Goal: Task Accomplishment & Management: Manage account settings

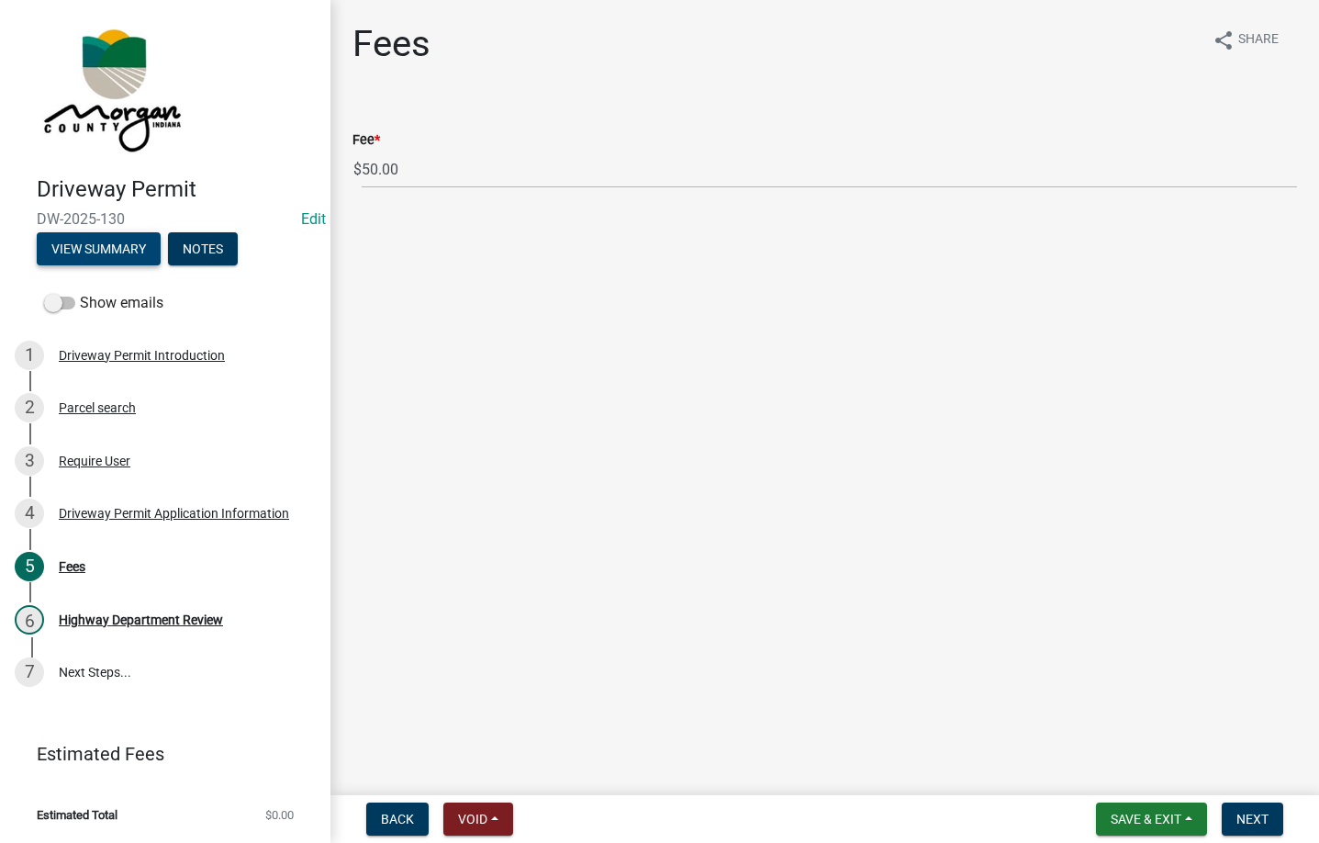
click at [98, 263] on button "View Summary" at bounding box center [99, 248] width 124 height 33
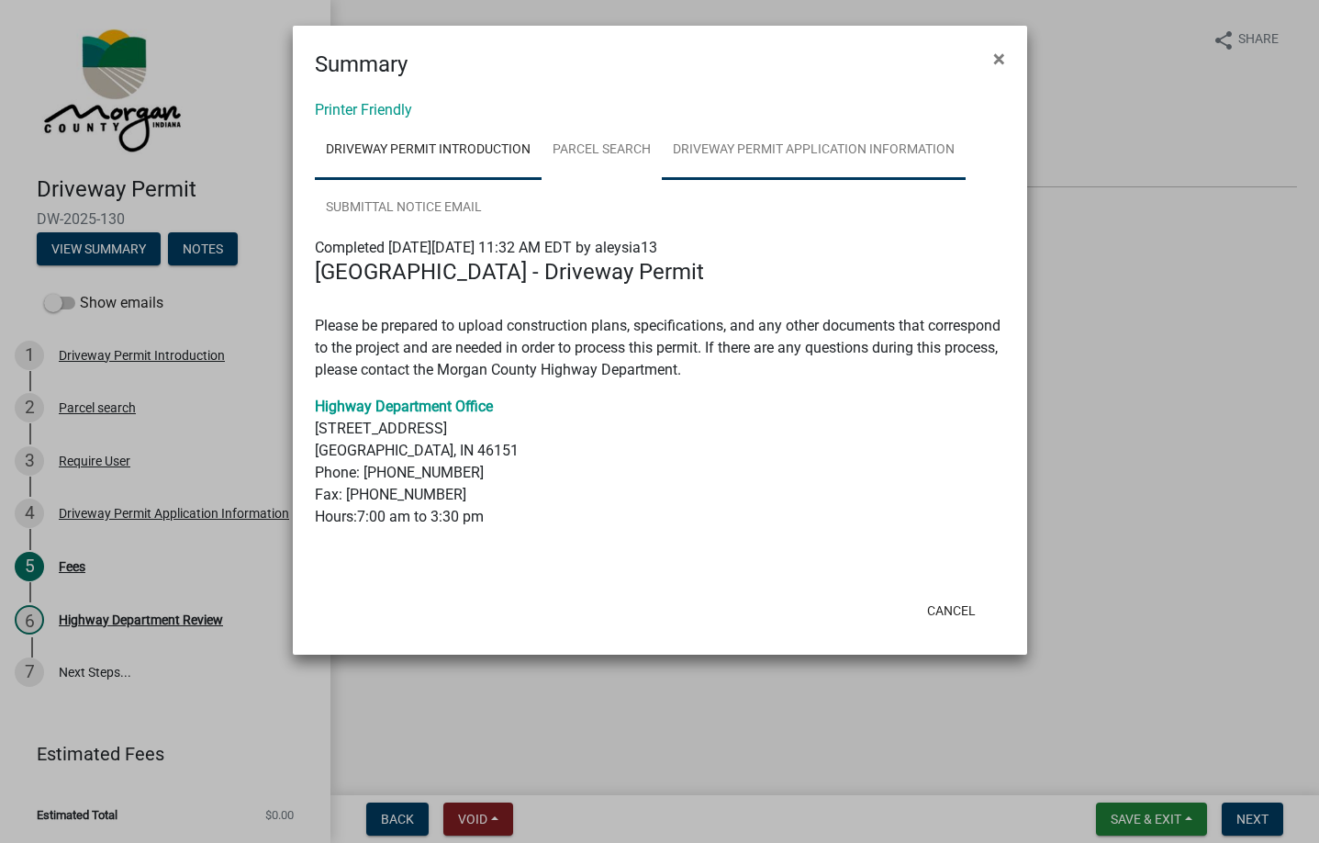
click at [713, 150] on link "Driveway Permit Application Information" at bounding box center [814, 150] width 304 height 59
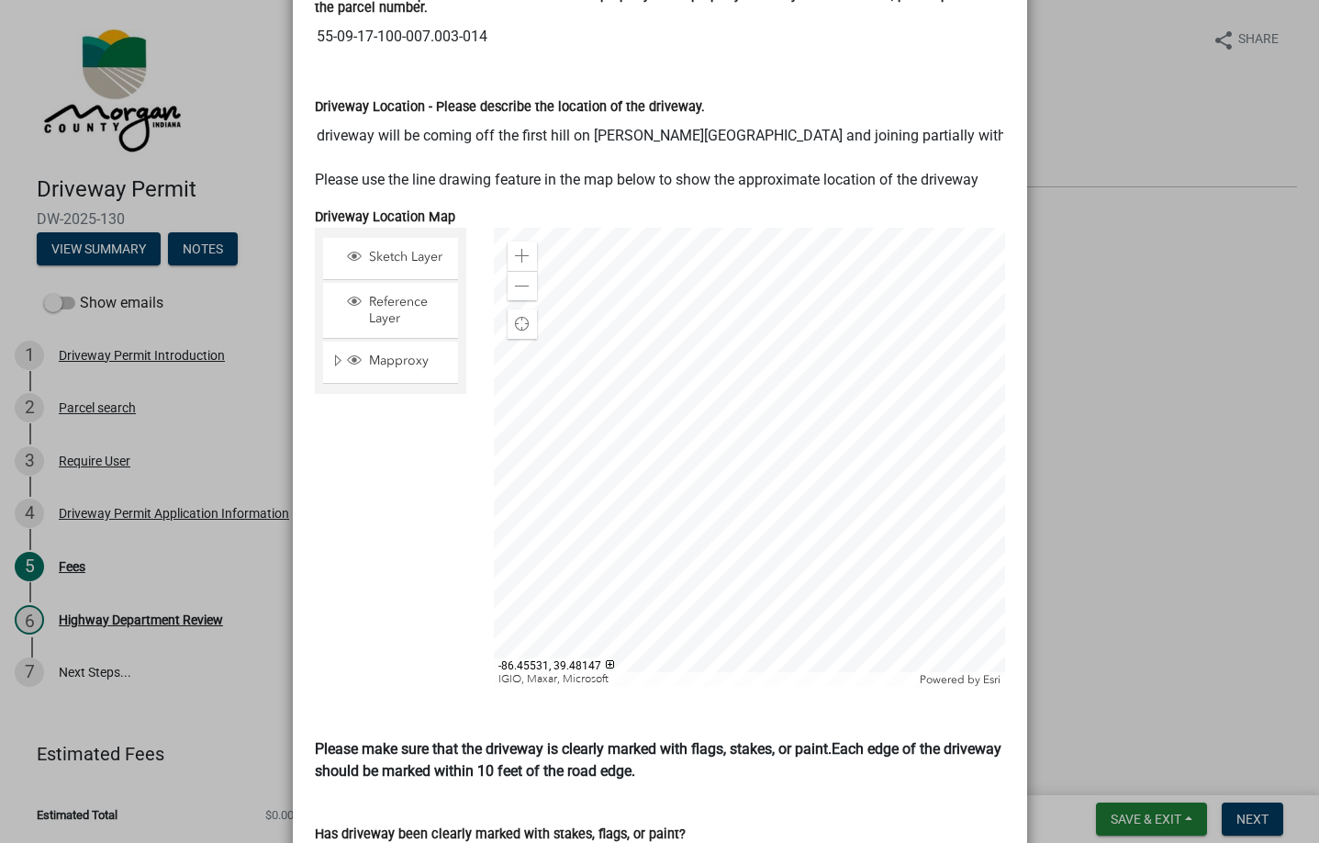
scroll to position [1150, 0]
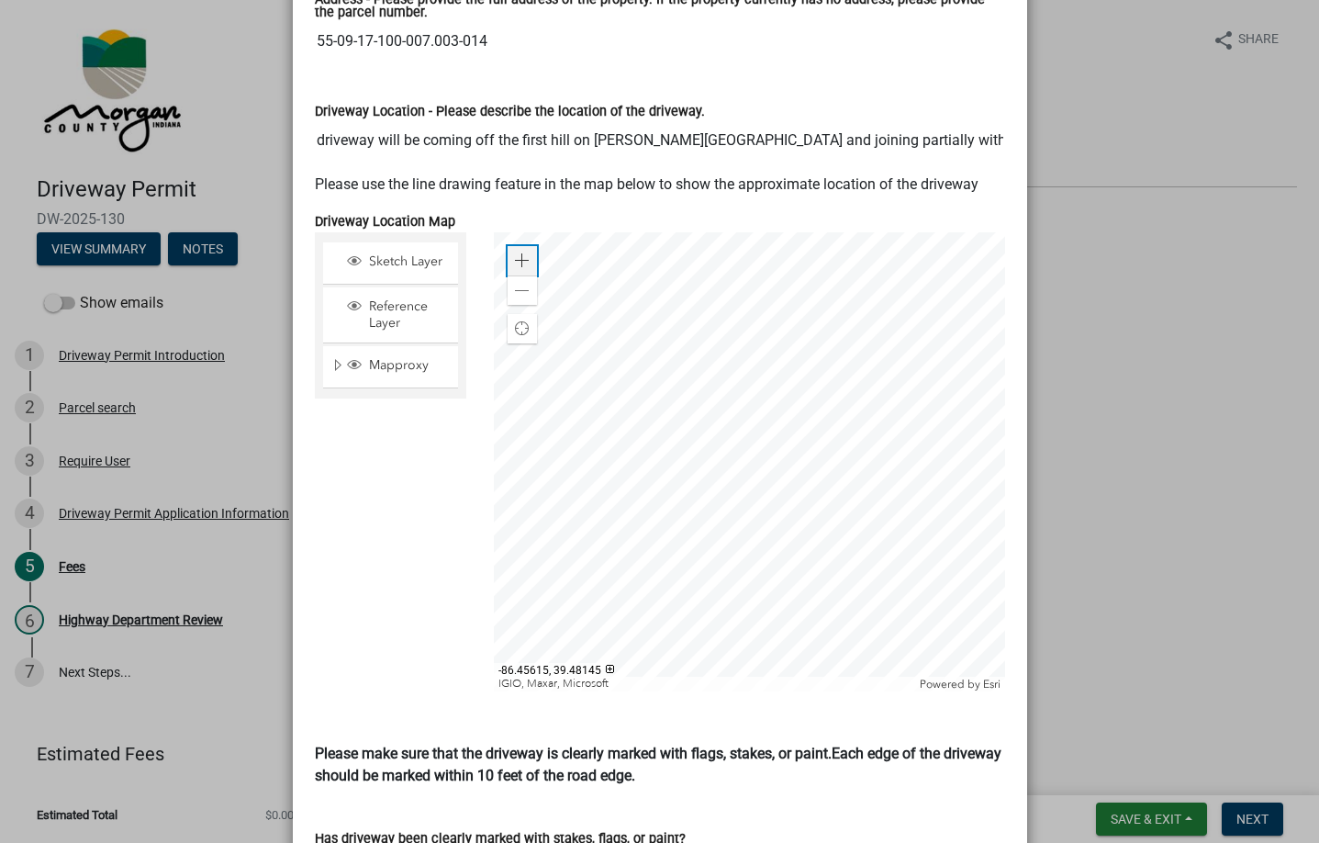
click at [519, 253] on span at bounding box center [522, 260] width 15 height 15
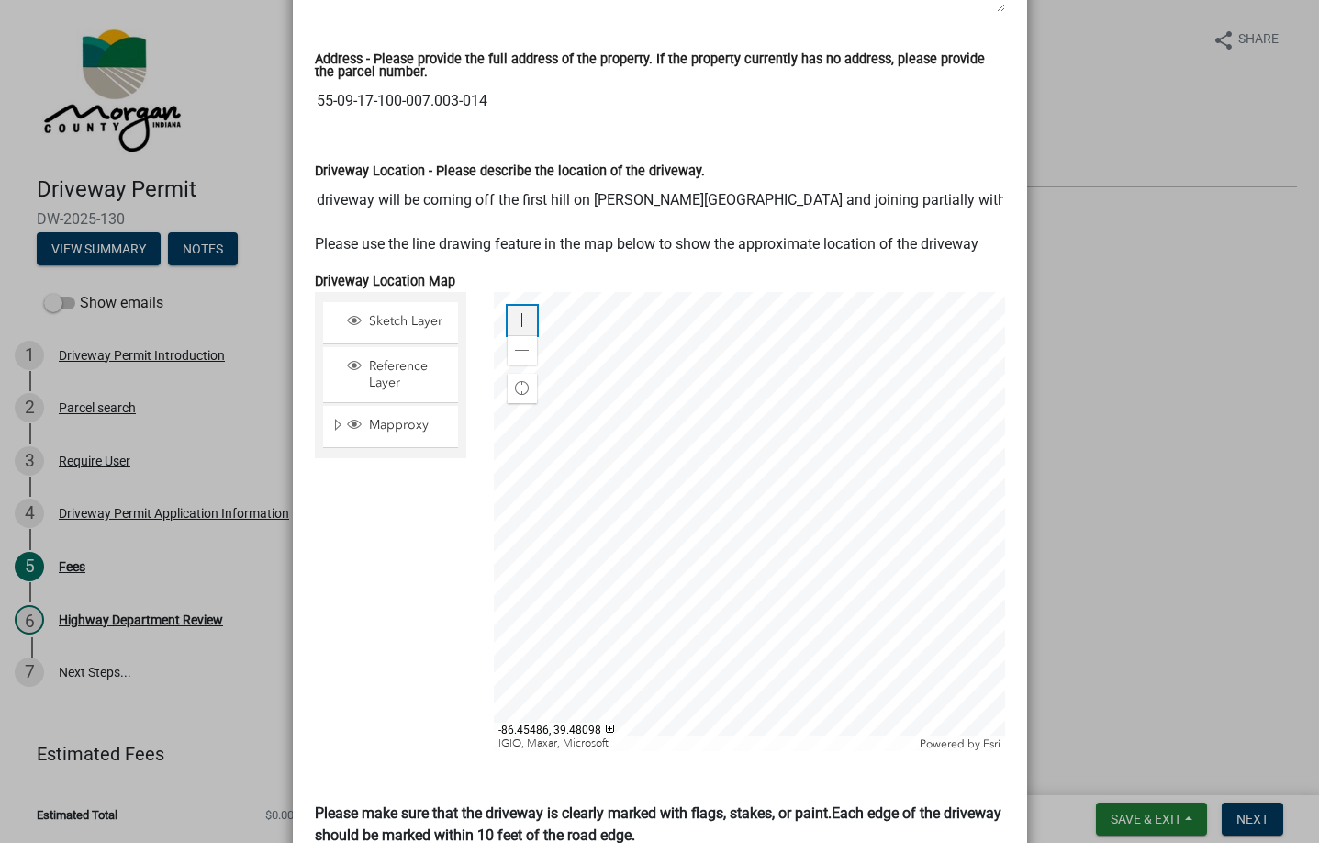
scroll to position [1059, 0]
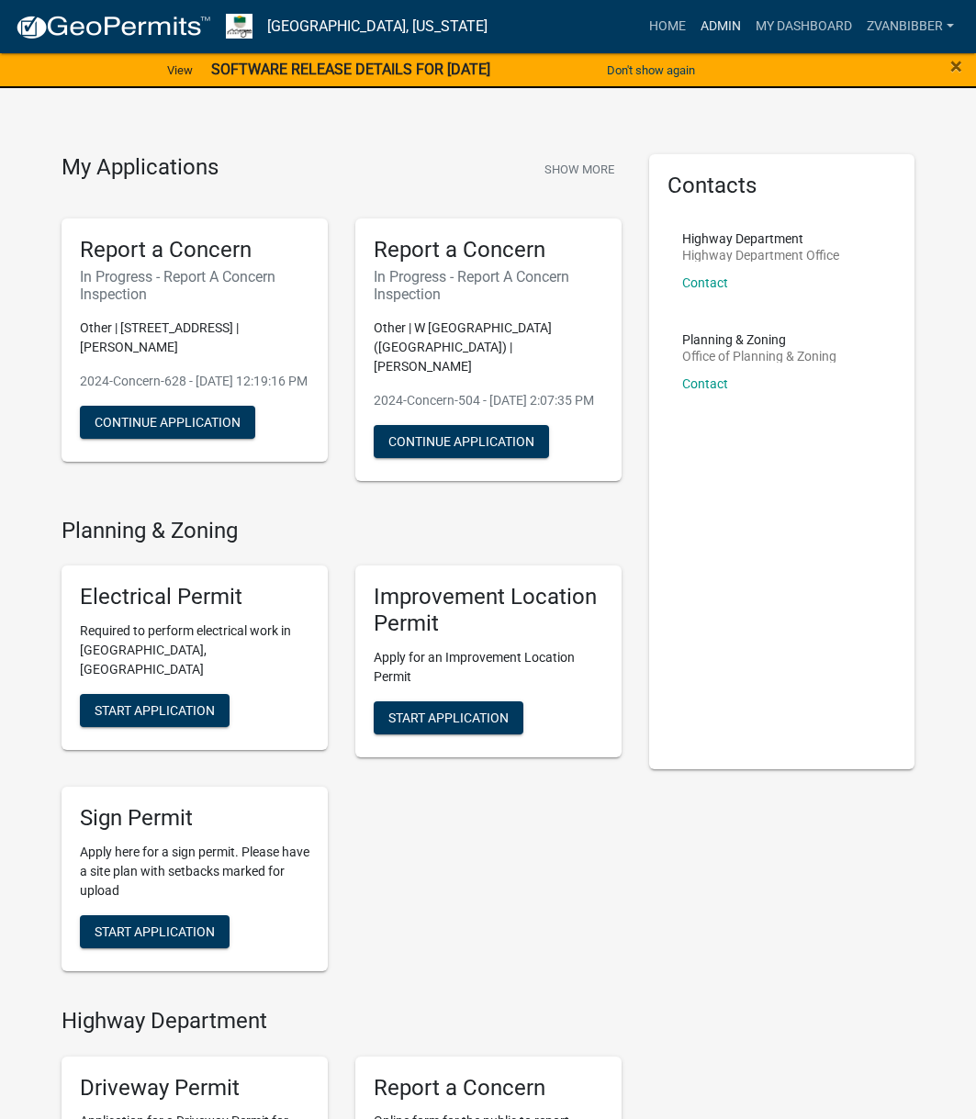
click at [735, 18] on link "Admin" at bounding box center [720, 26] width 55 height 35
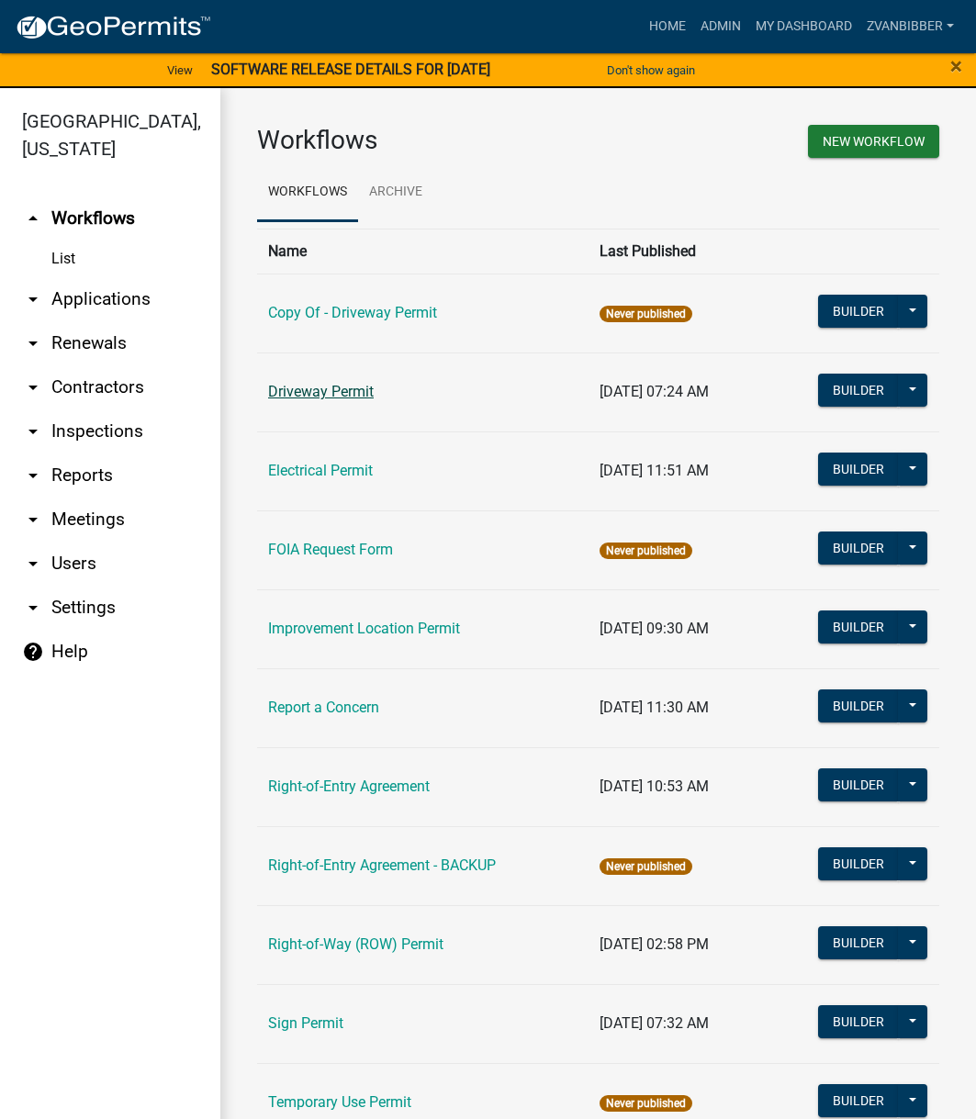
click at [286, 401] on td "Driveway Permit" at bounding box center [422, 392] width 331 height 79
click at [303, 392] on link "Driveway Permit" at bounding box center [321, 391] width 106 height 17
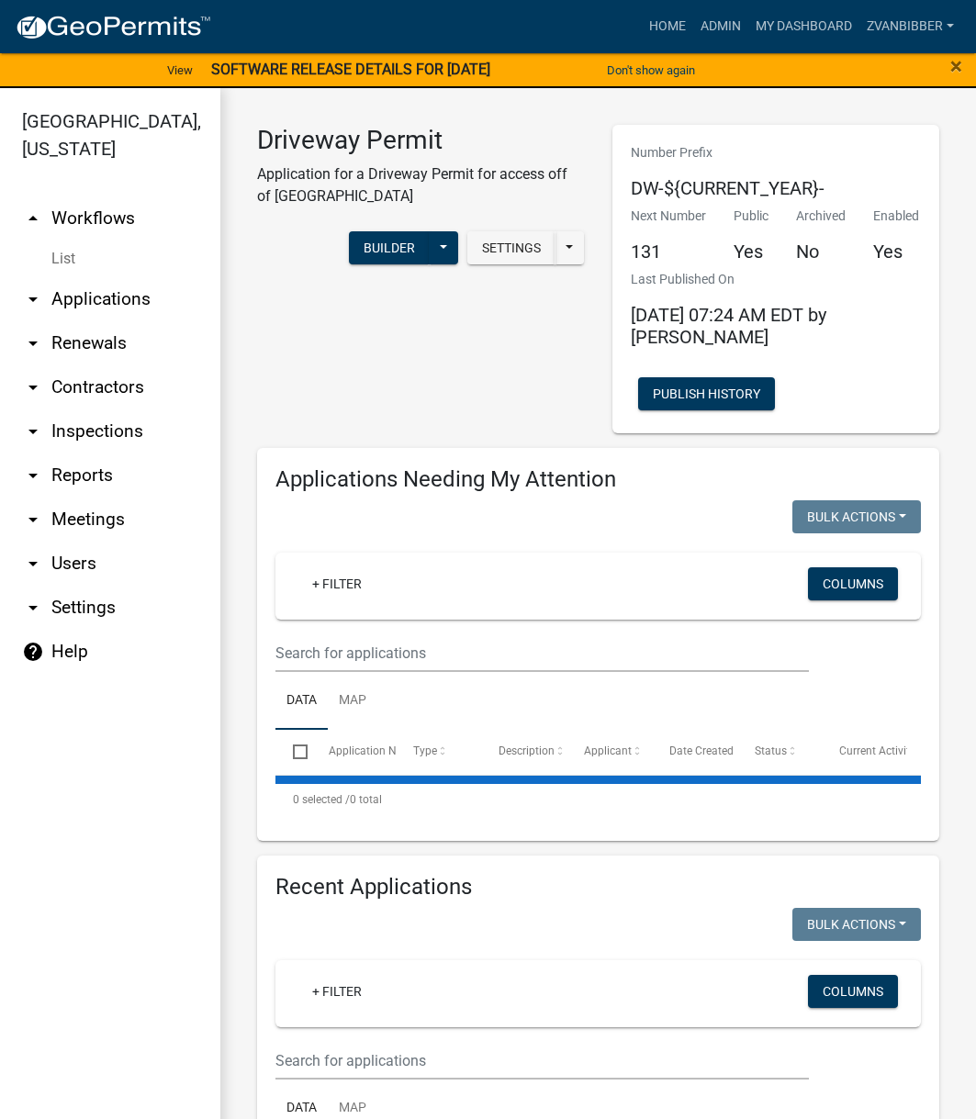
select select "3: 100"
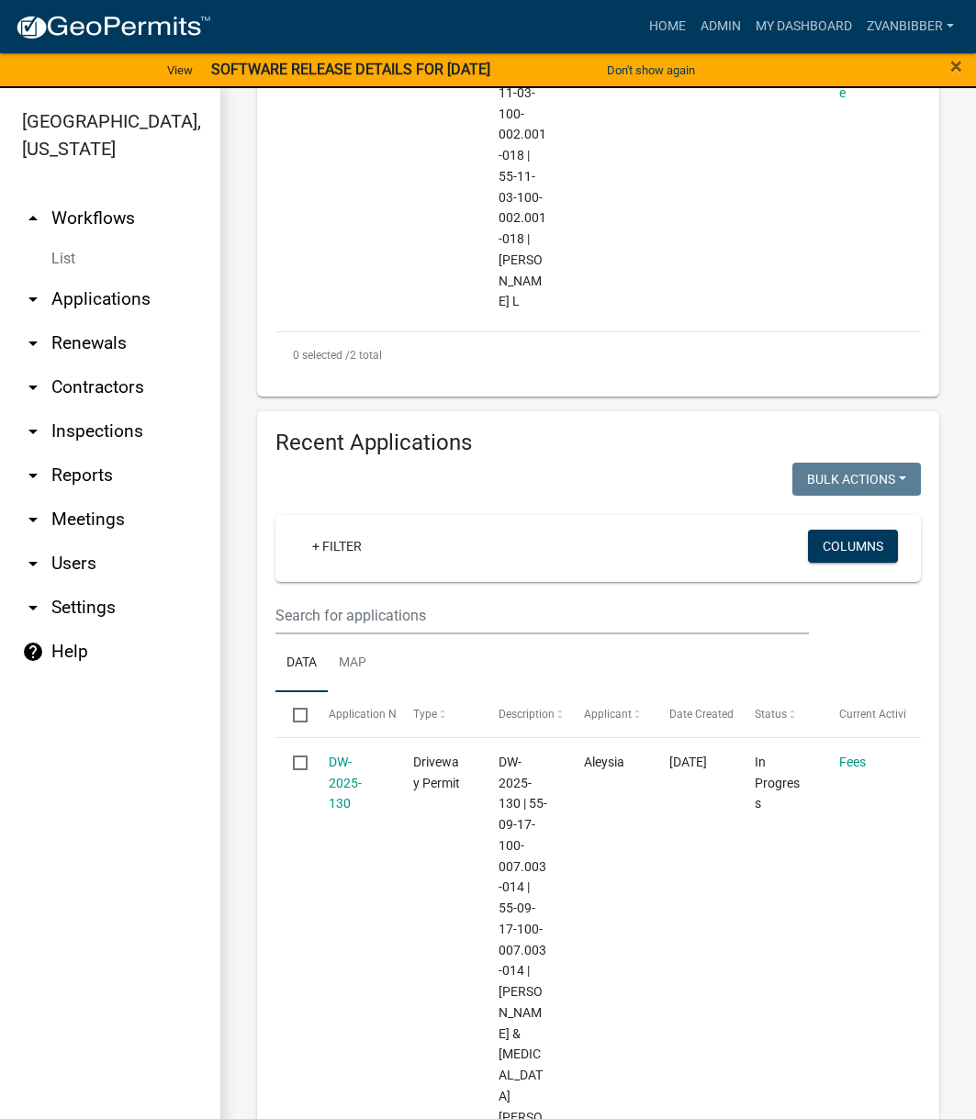
scroll to position [1377, 0]
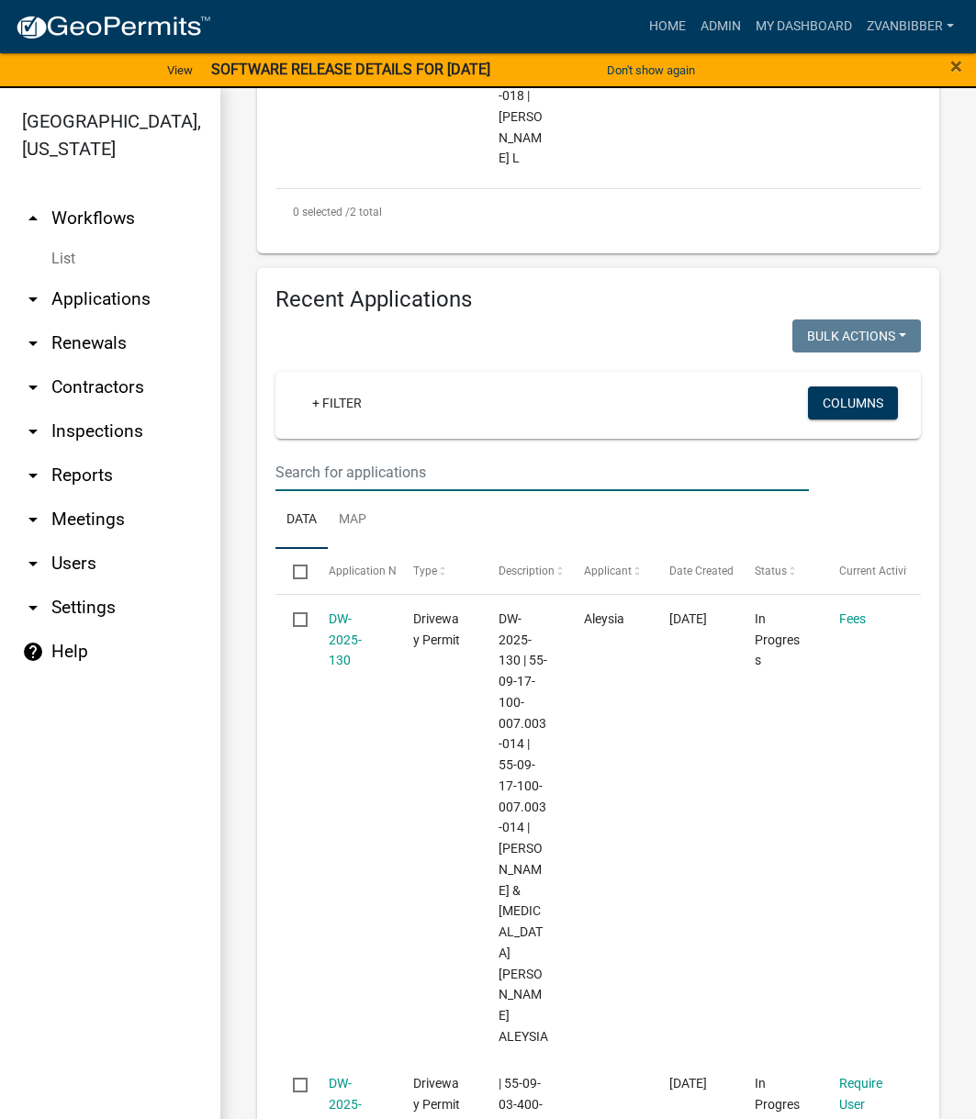
click at [438, 454] on input "text" at bounding box center [541, 473] width 533 height 38
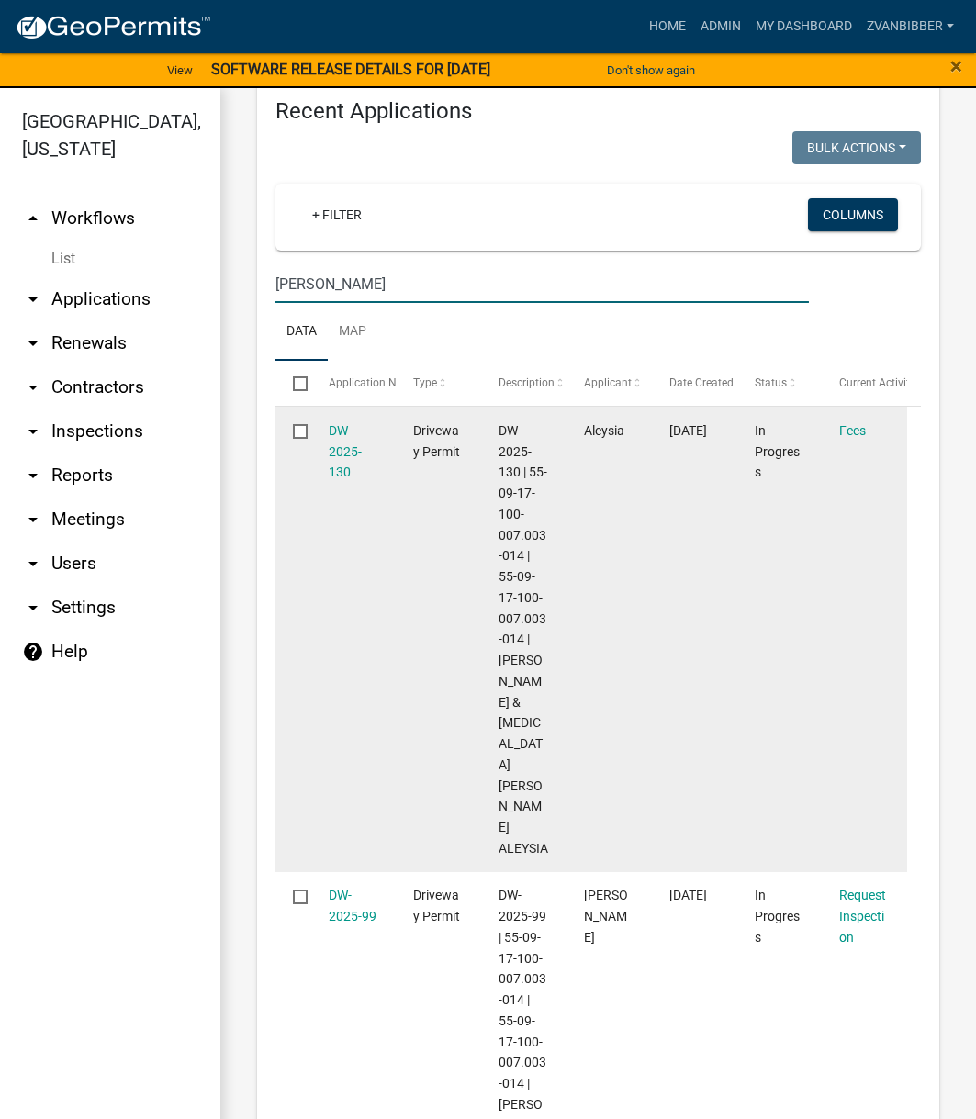
scroll to position [1598, 0]
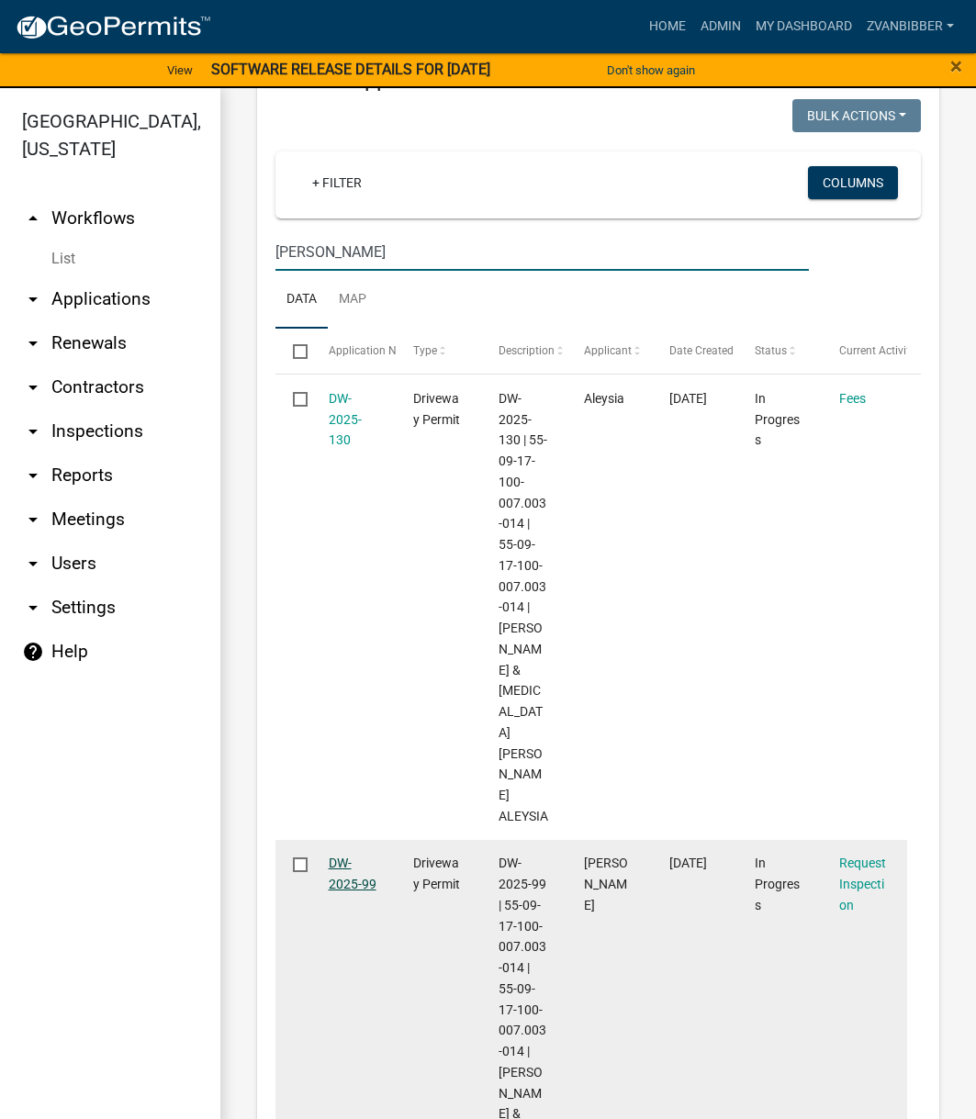
type input "shelton"
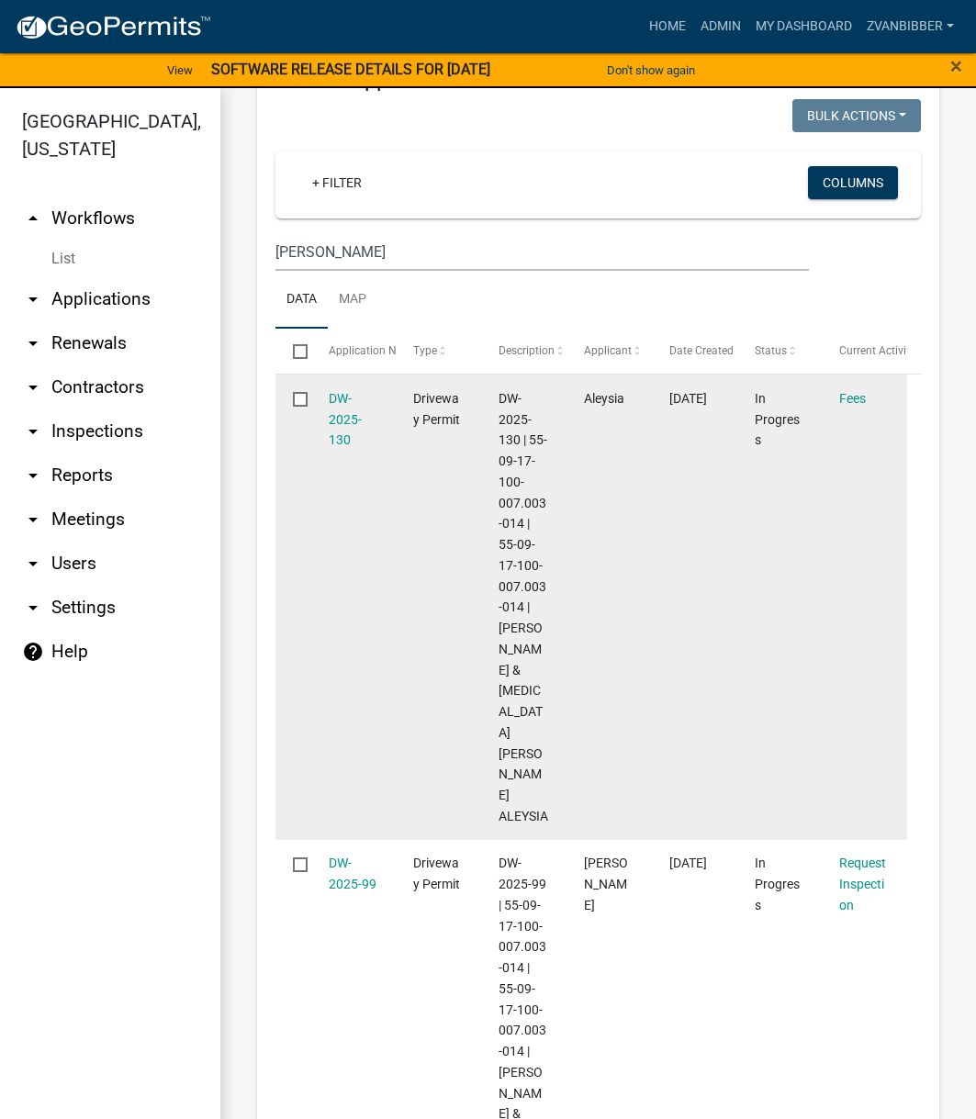
scroll to position [22, 0]
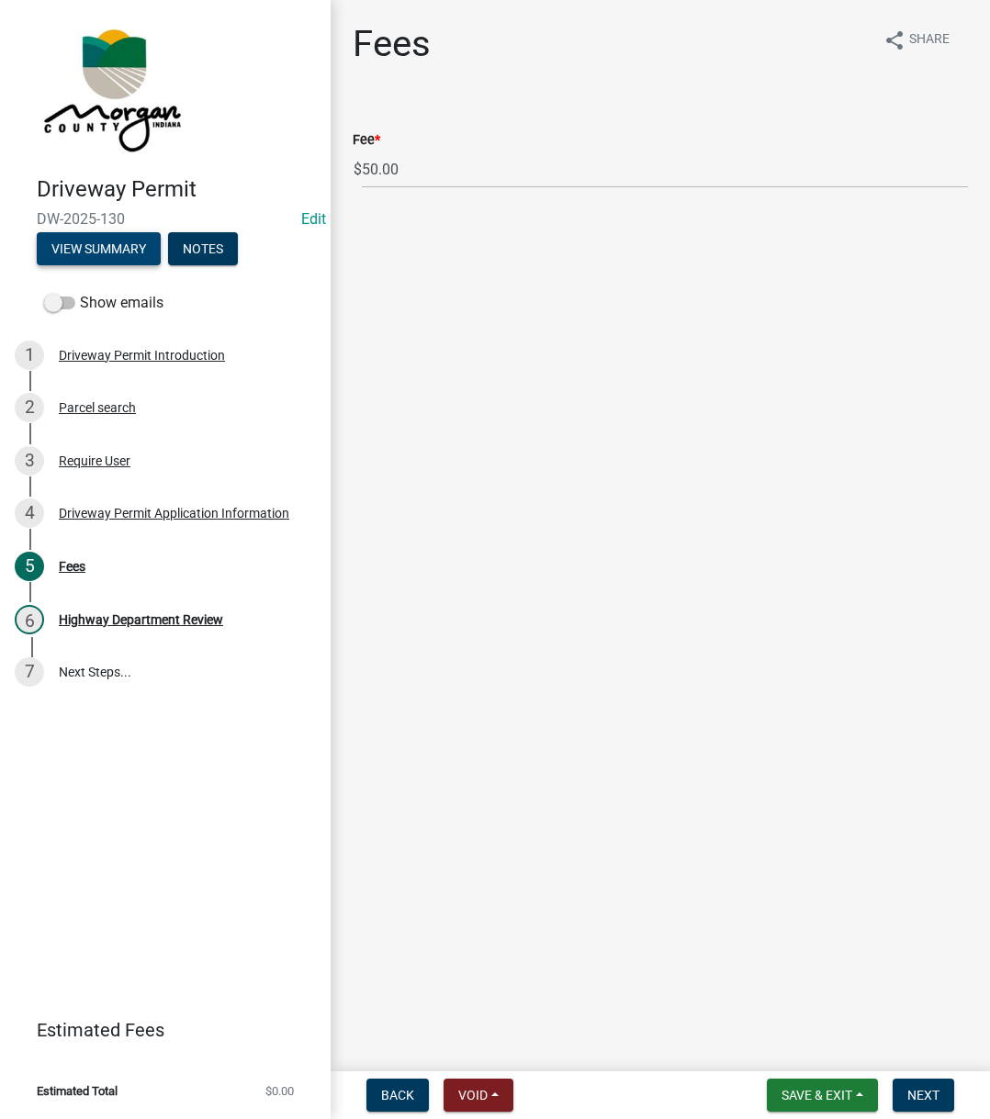
click at [73, 253] on button "View Summary" at bounding box center [99, 248] width 124 height 33
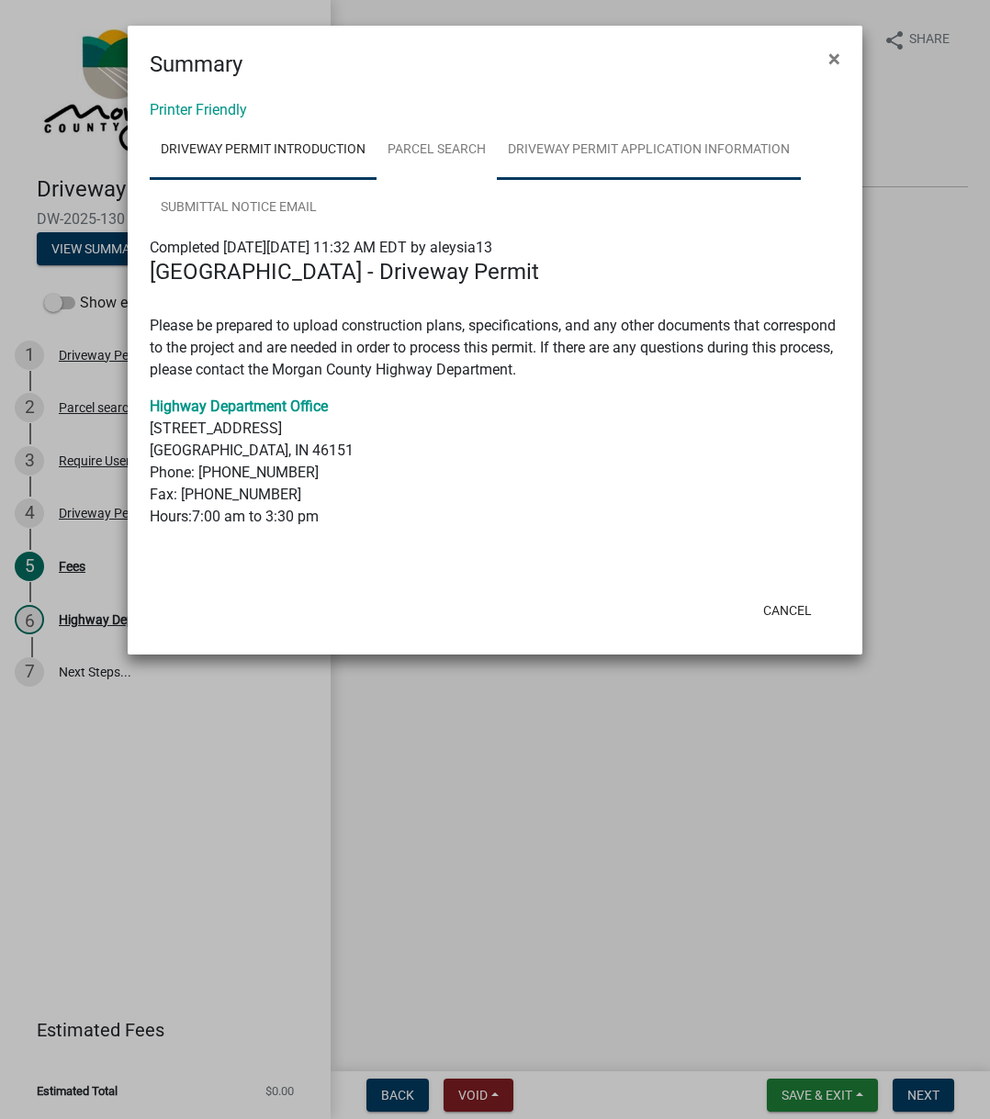
click at [517, 140] on link "Driveway Permit Application Information" at bounding box center [649, 150] width 304 height 59
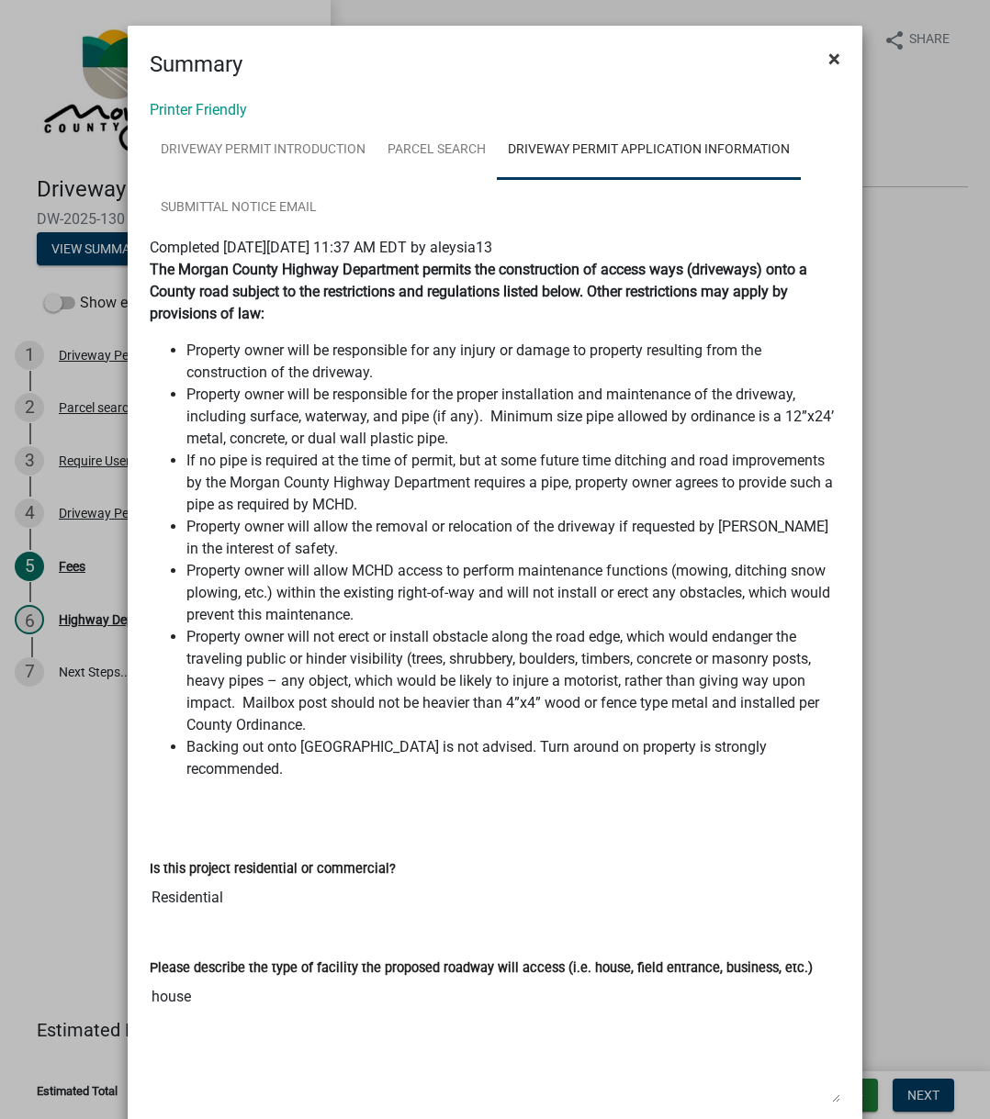
click at [843, 52] on button "×" at bounding box center [834, 58] width 41 height 51
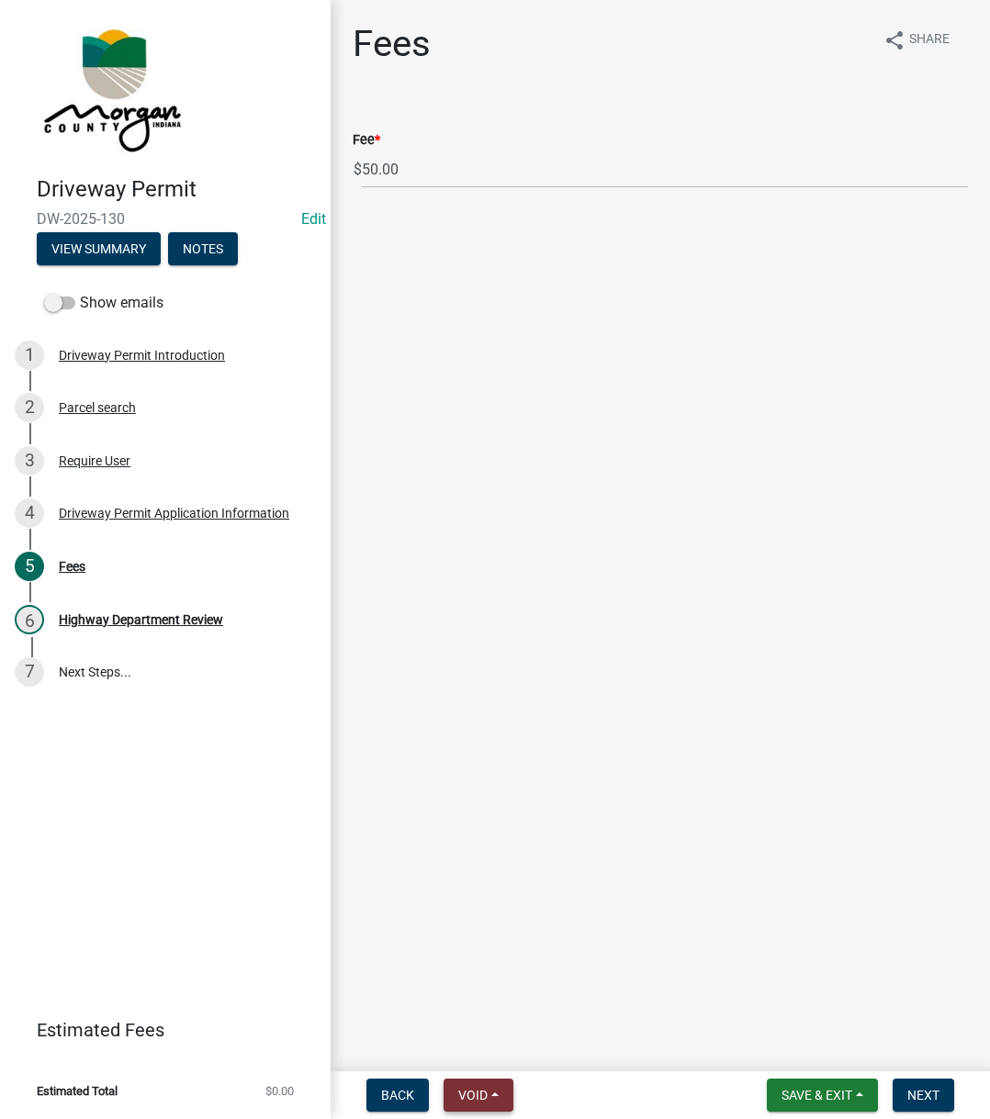
click at [500, 1082] on button "Void" at bounding box center [478, 1095] width 70 height 33
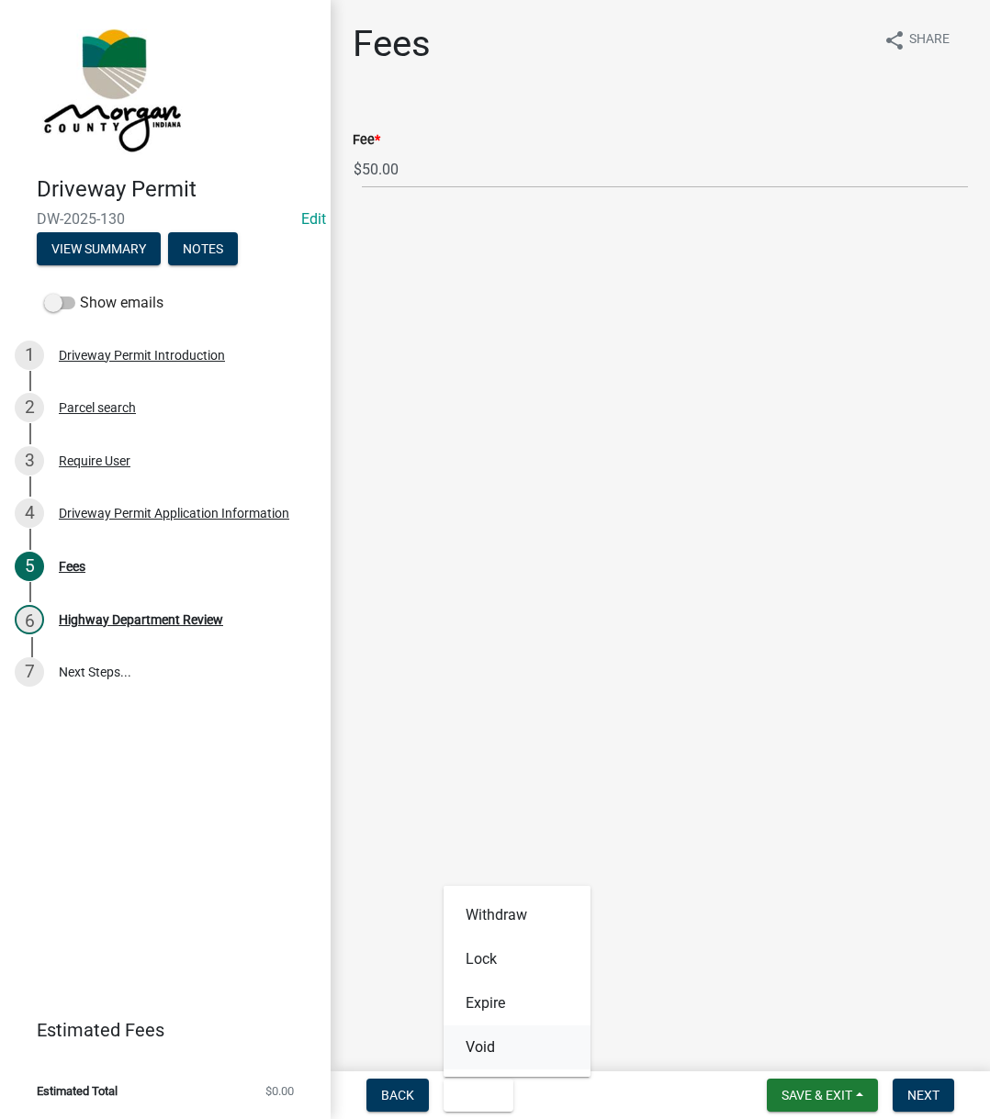
click at [488, 1044] on button "Void" at bounding box center [516, 1048] width 147 height 44
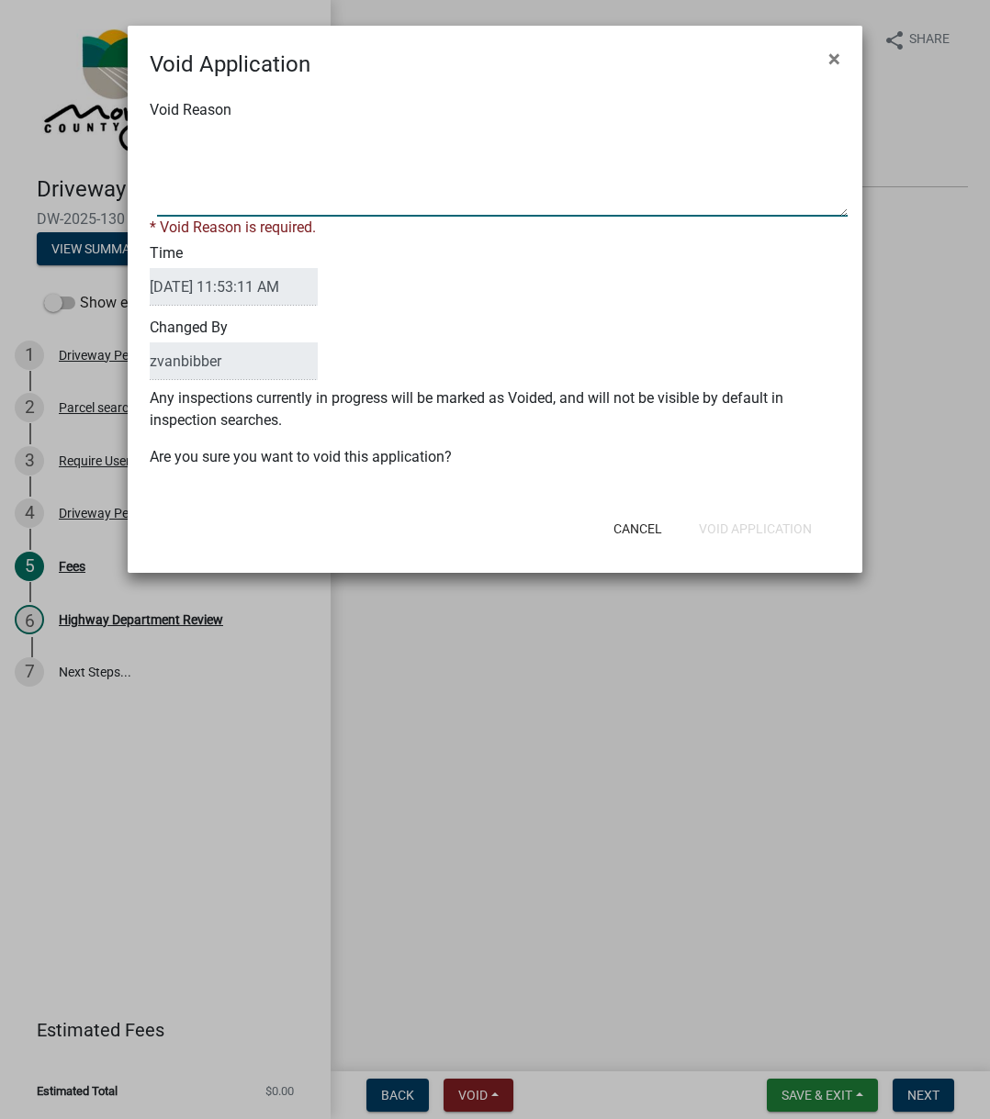
click at [323, 164] on textarea "Void Reason" at bounding box center [502, 171] width 690 height 92
type textarea "Duplicate, contractor already submitted a permit for this"
click at [421, 297] on div "Void Reason * Void Reason is required. Time 09/15/2025 11:53:11 AM Changed By z…" at bounding box center [495, 243] width 690 height 288
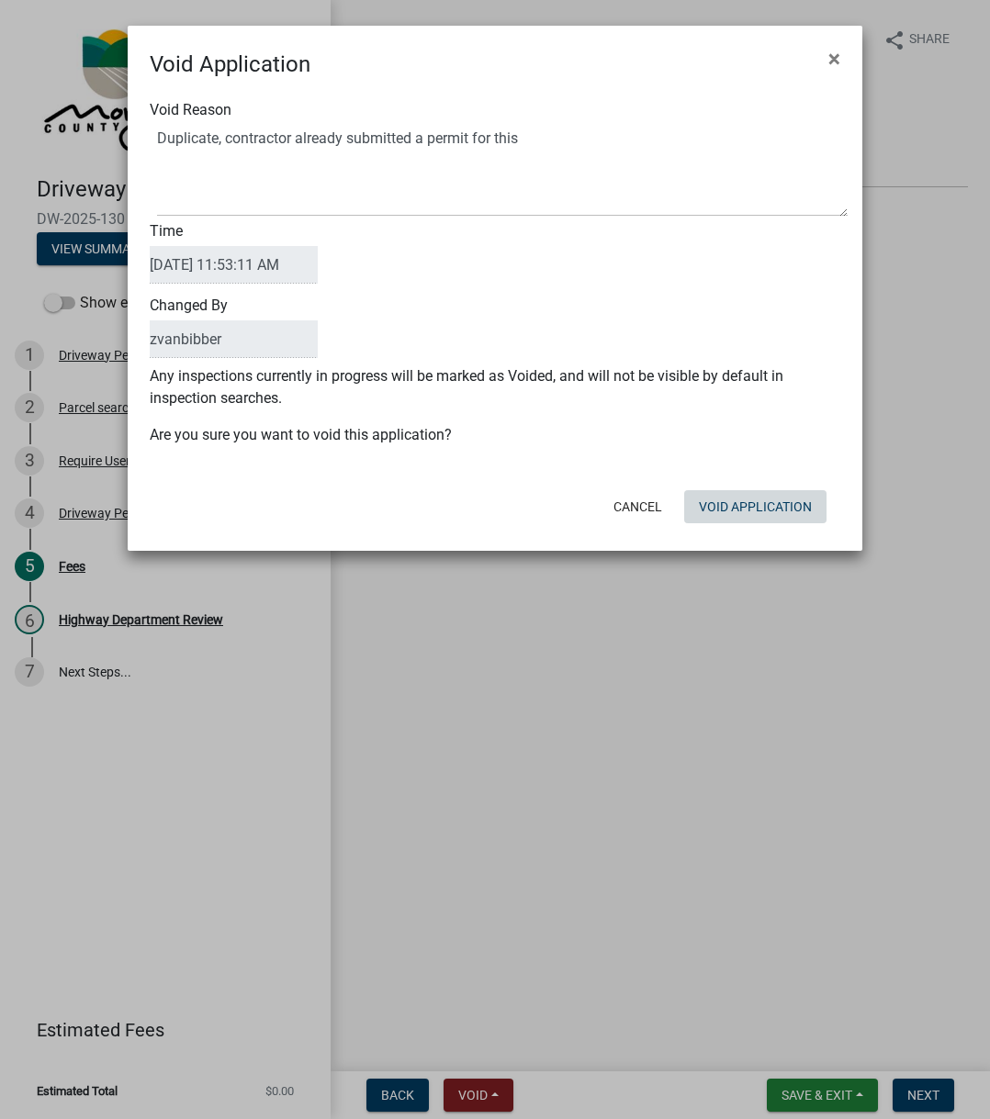
click at [743, 507] on button "Void Application" at bounding box center [755, 506] width 142 height 33
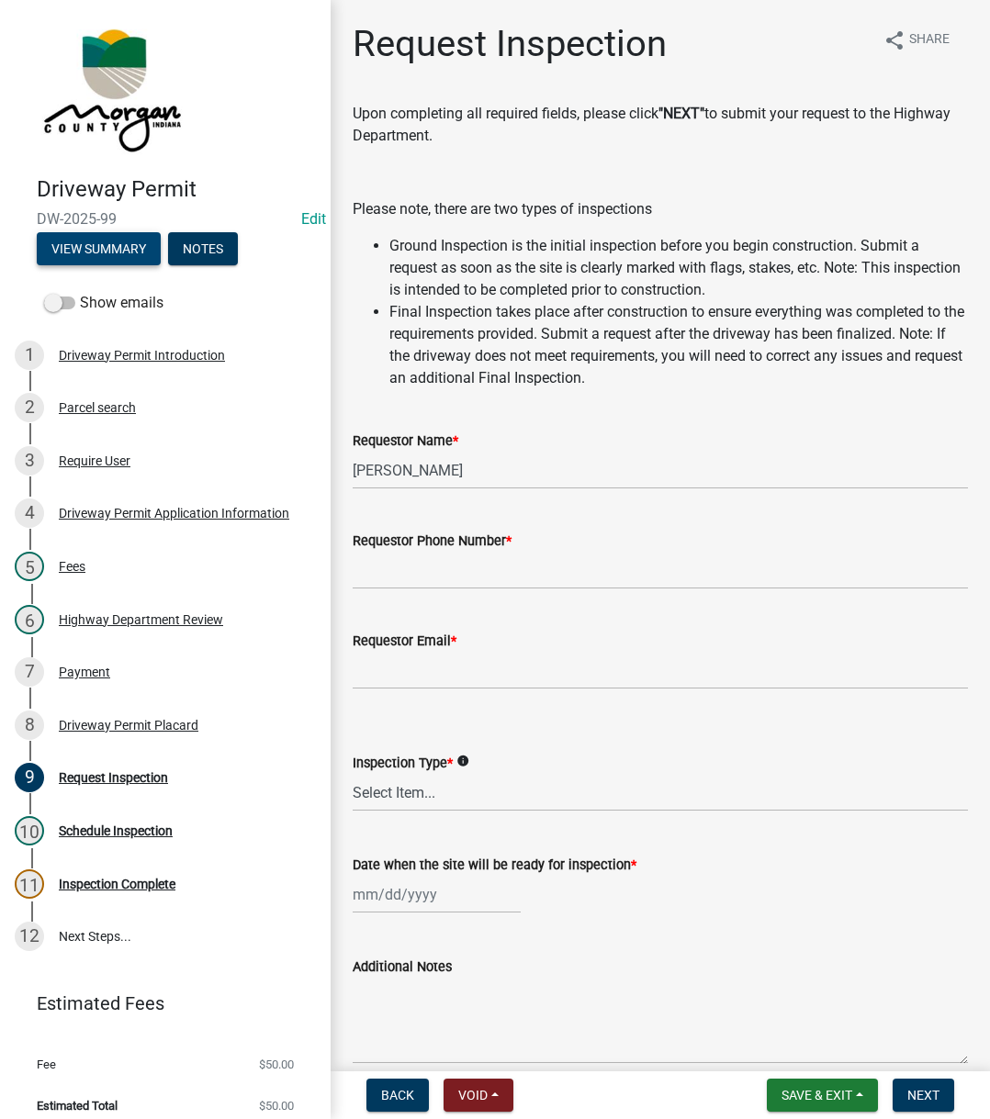
click at [75, 253] on button "View Summary" at bounding box center [99, 248] width 124 height 33
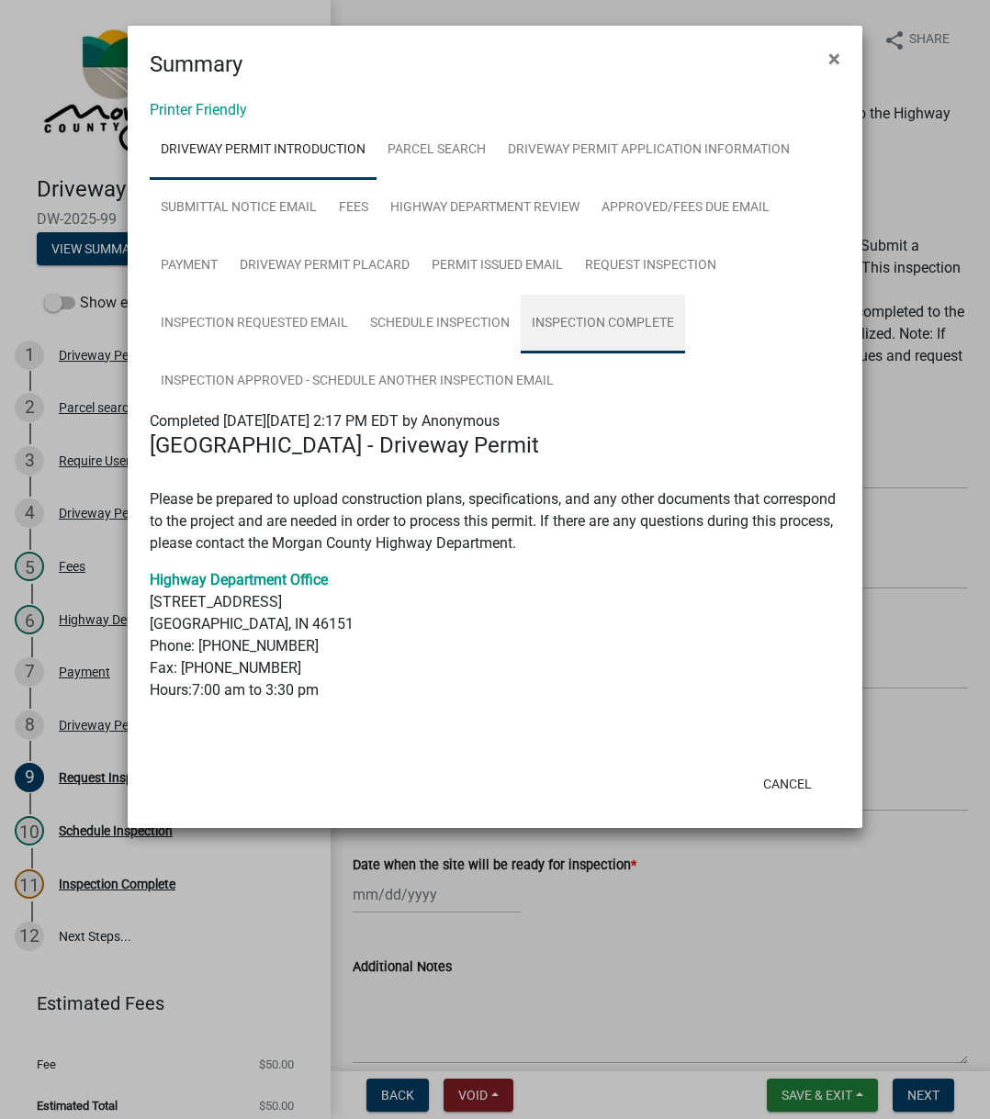
click at [589, 325] on link "Inspection Complete" at bounding box center [603, 324] width 164 height 59
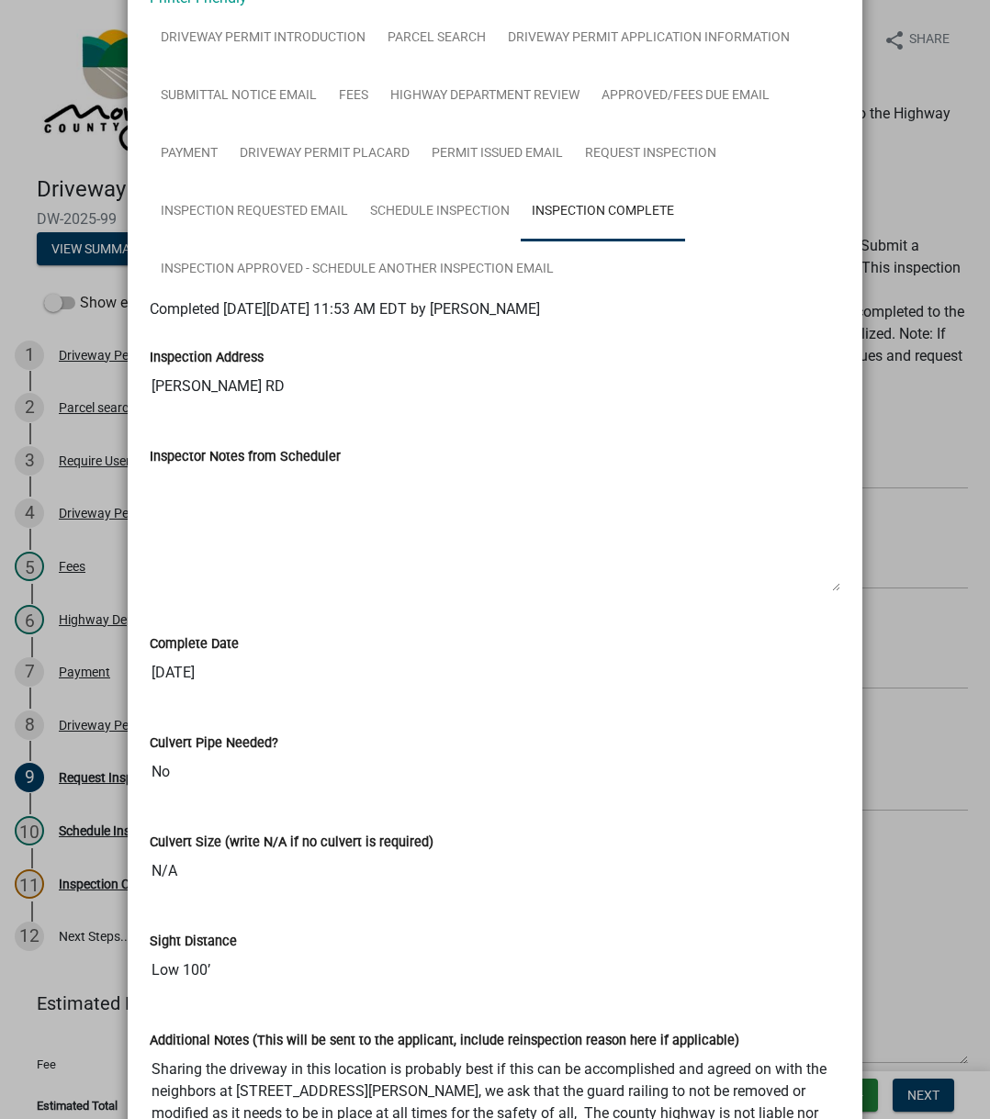
scroll to position [92, 0]
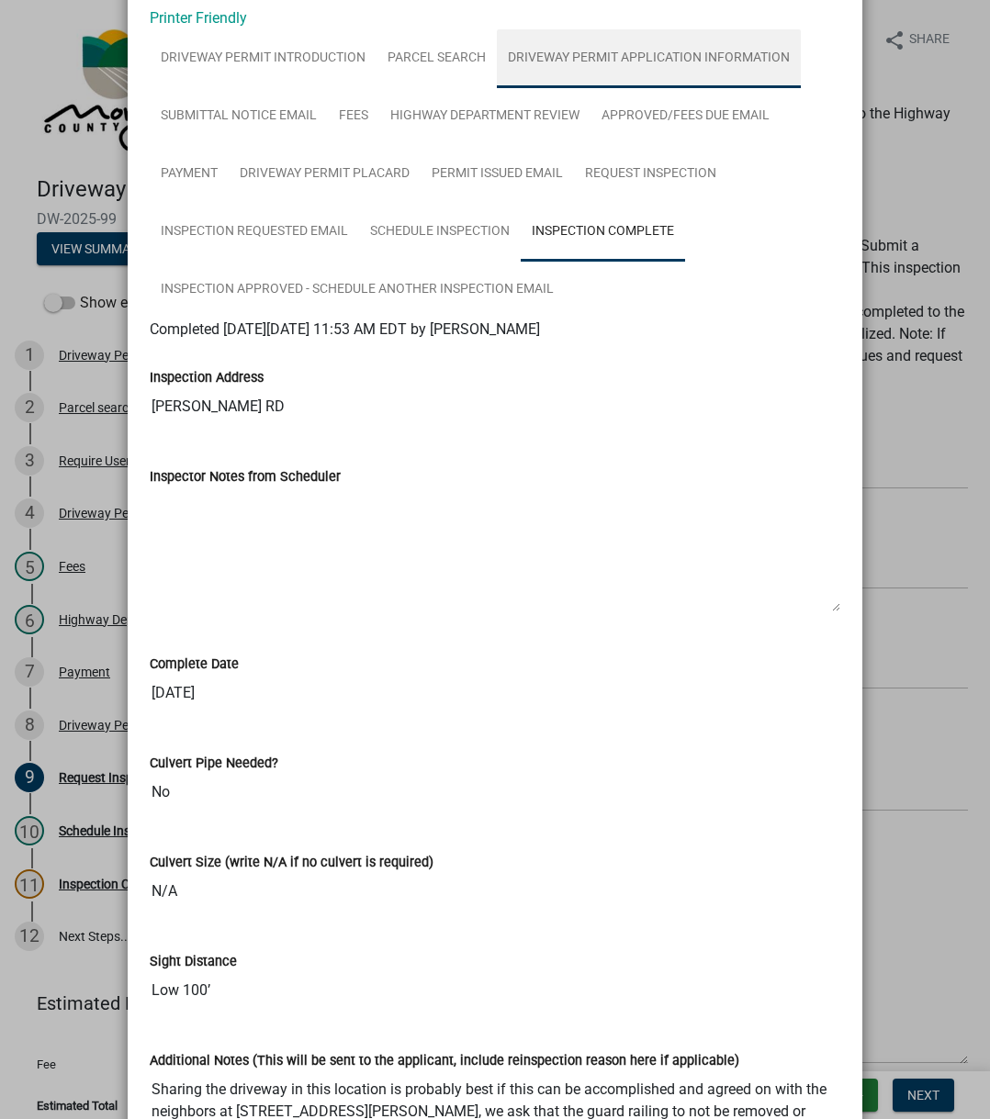
click at [574, 52] on link "Driveway Permit Application Information" at bounding box center [649, 58] width 304 height 59
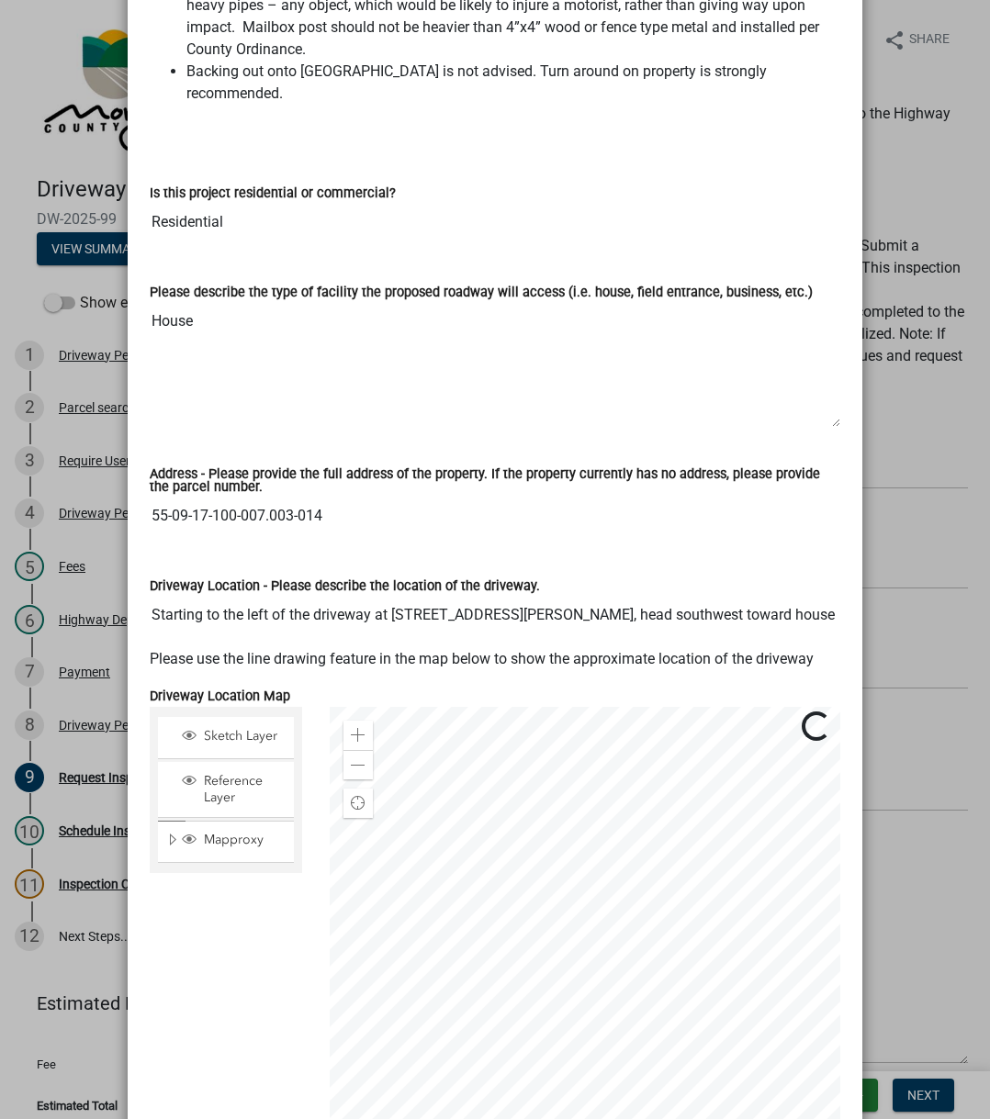
scroll to position [918, 0]
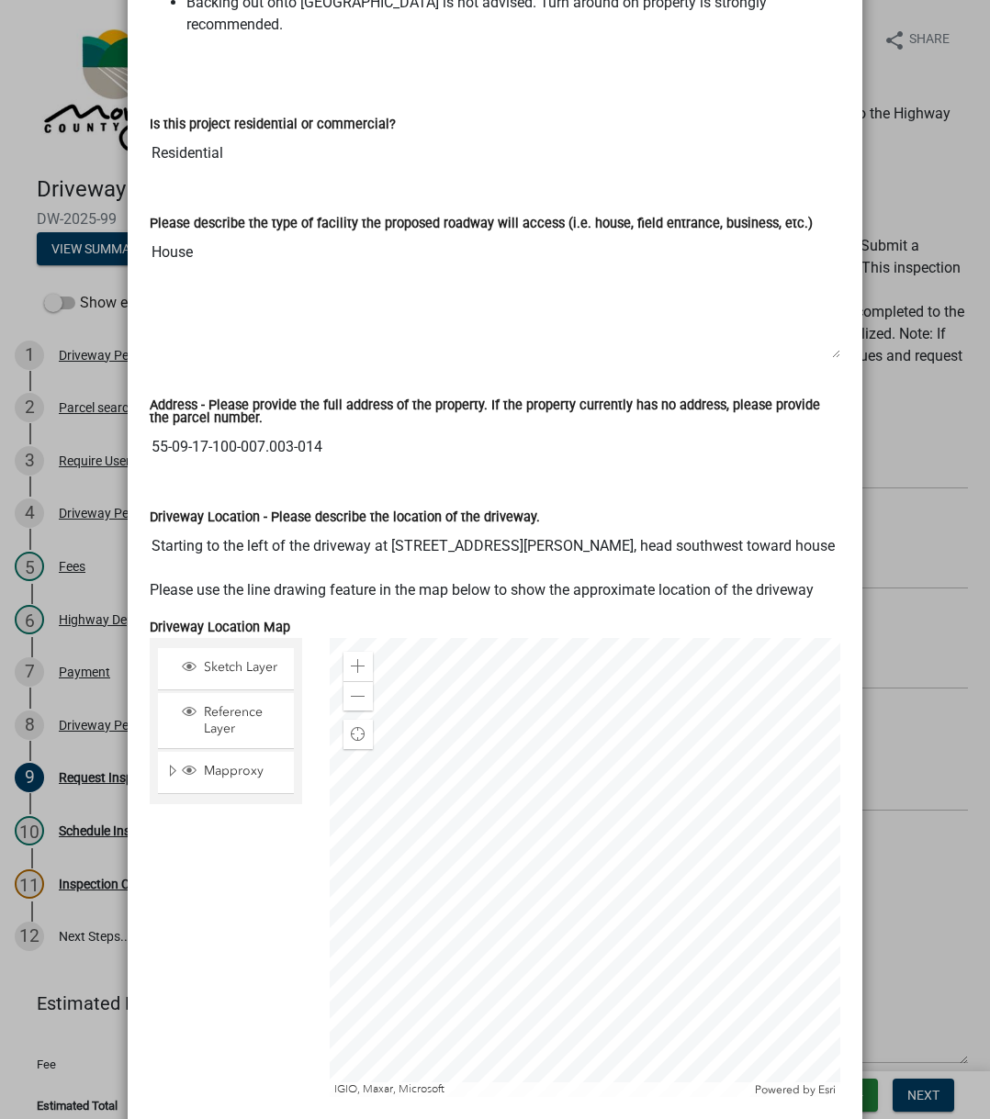
click at [150, 429] on input "55-09-17-100-007.003-014" at bounding box center [495, 447] width 690 height 37
drag, startPoint x: 148, startPoint y: 421, endPoint x: 346, endPoint y: 423, distance: 198.3
click at [329, 433] on input "55-09-17-100-007.003-014" at bounding box center [495, 447] width 690 height 37
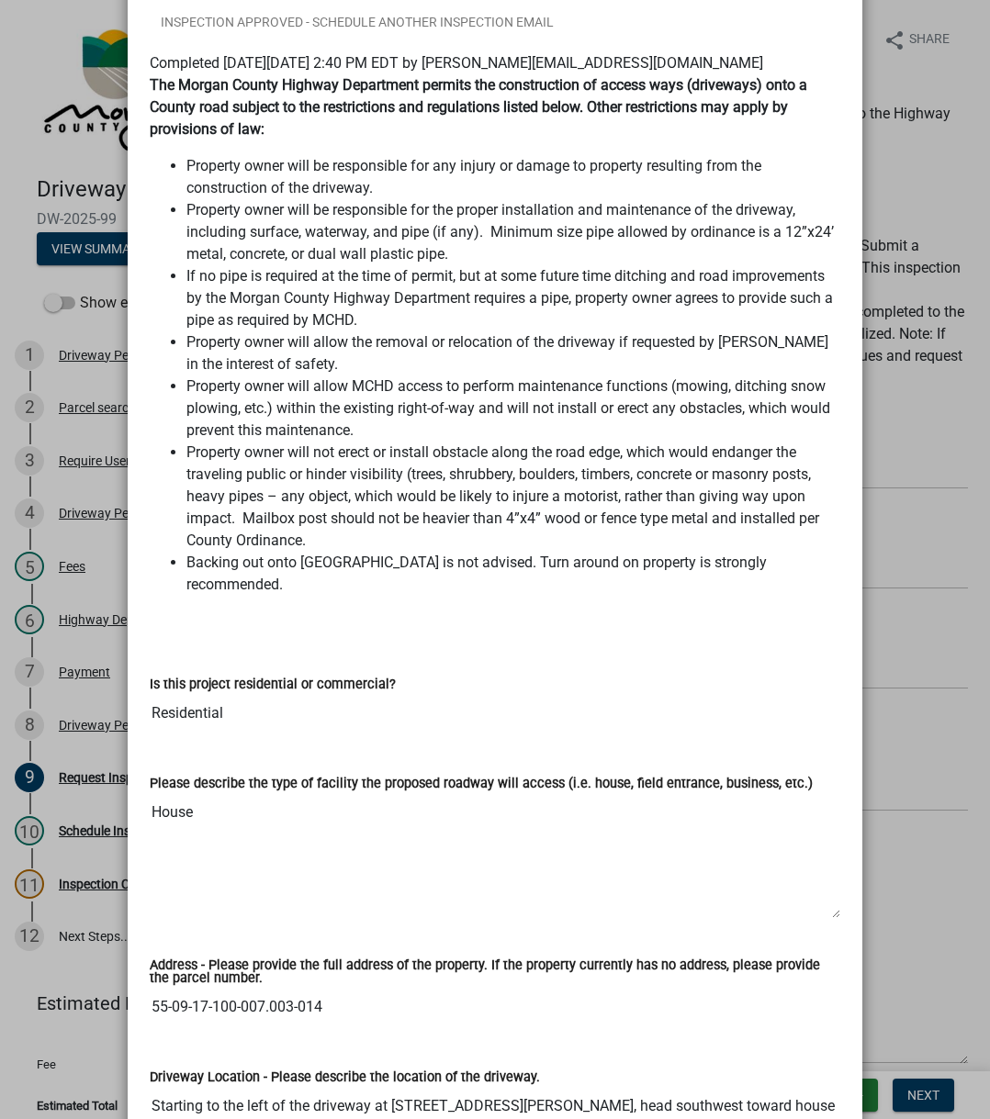
scroll to position [0, 0]
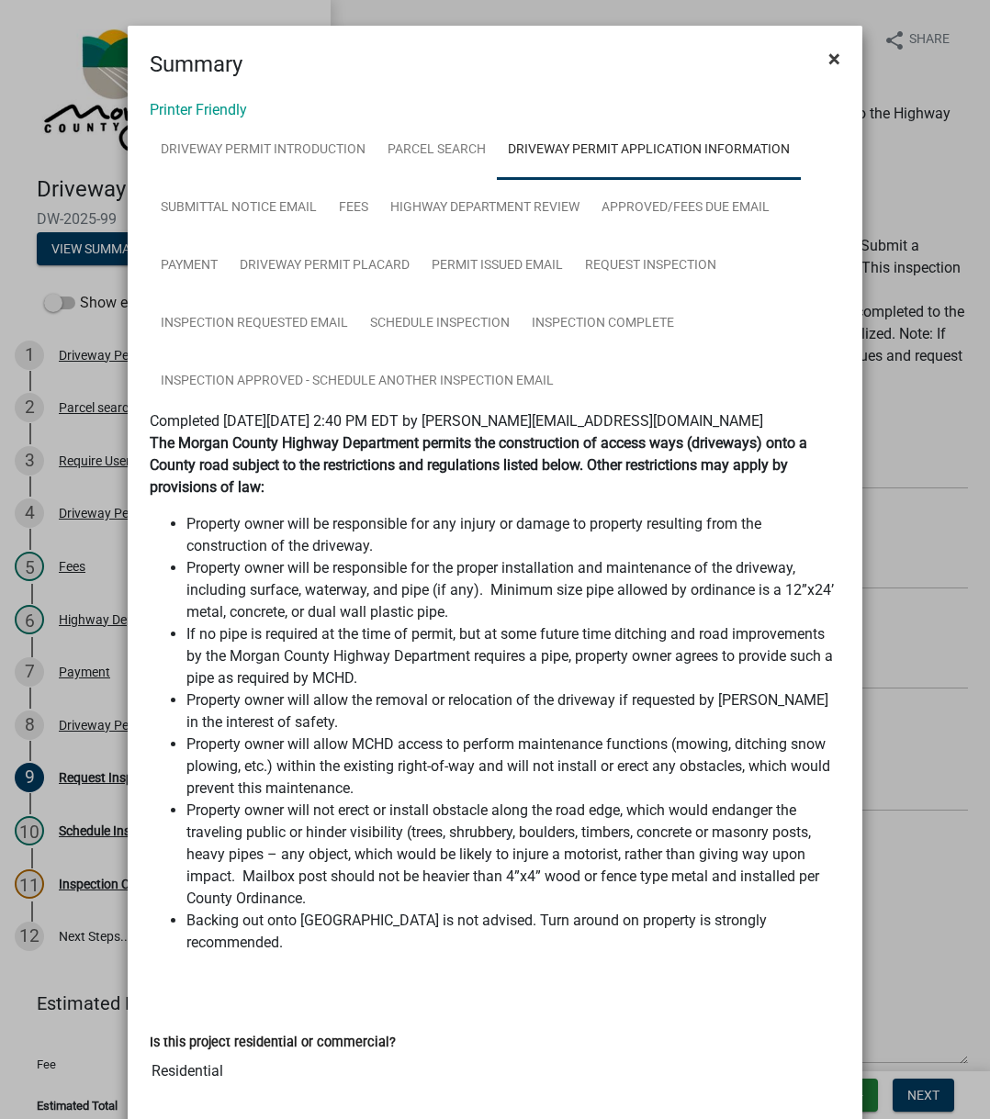
click at [818, 64] on button "×" at bounding box center [834, 58] width 41 height 51
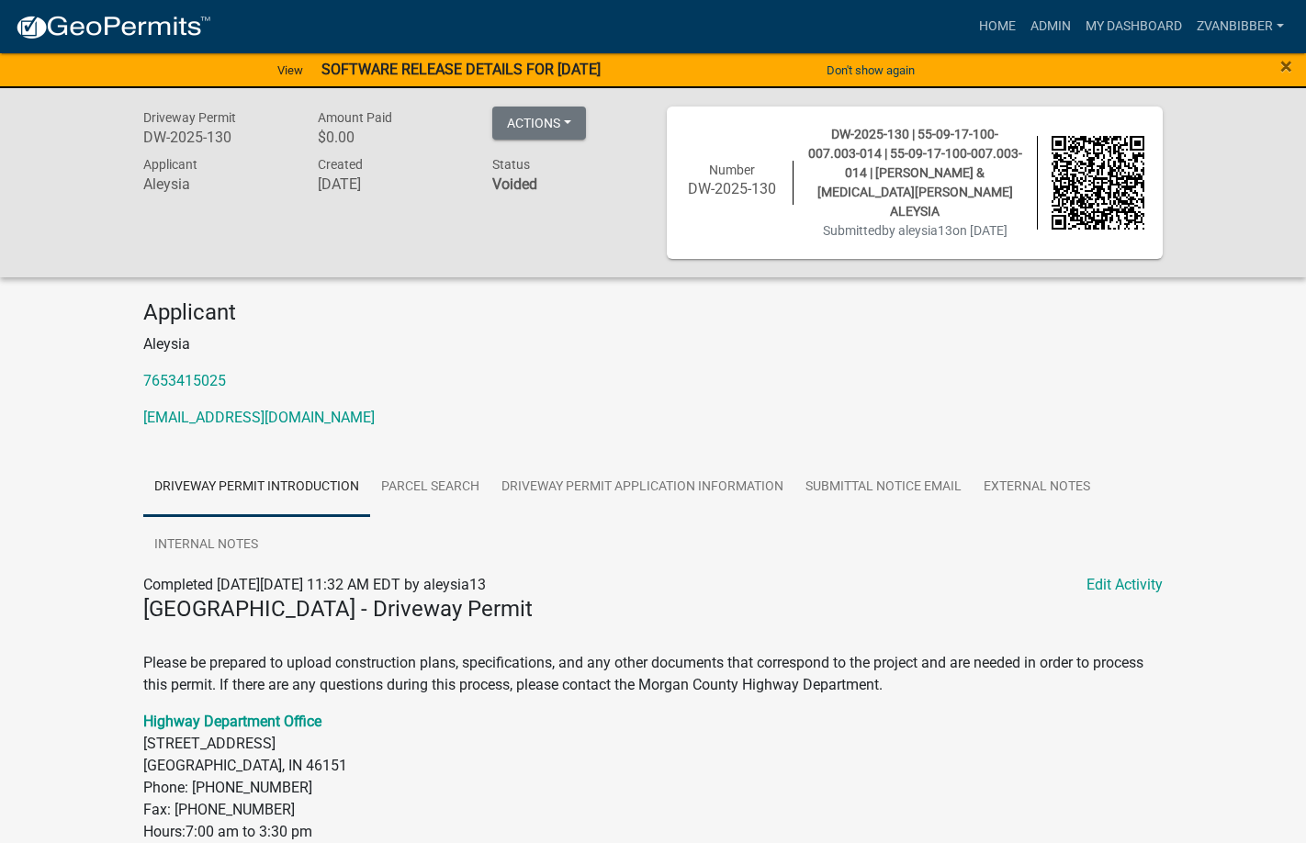
scroll to position [73, 0]
